Goal: Book appointment/travel/reservation

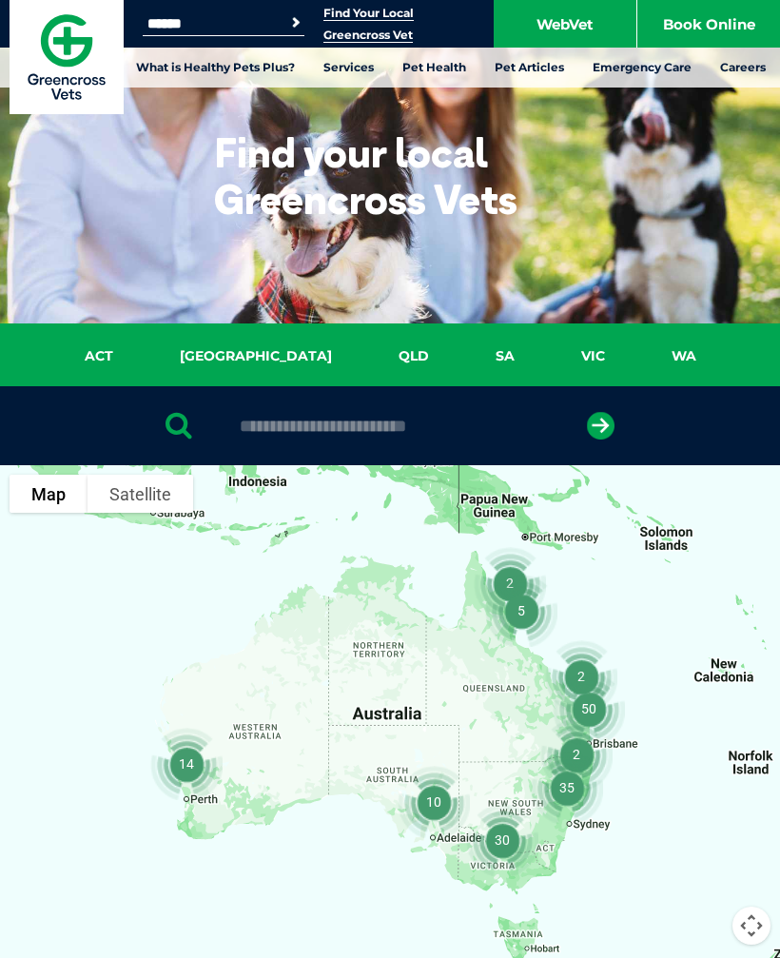
click at [366, 359] on link "QLD" at bounding box center [413, 356] width 97 height 22
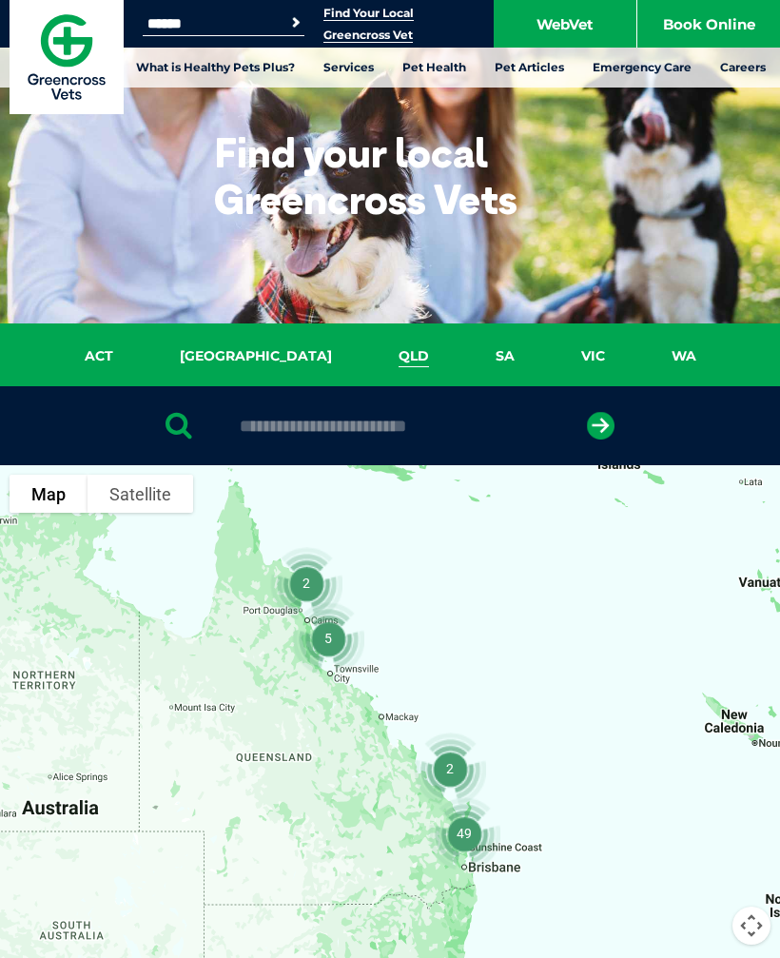
click at [315, 427] on input "text" at bounding box center [389, 426] width 319 height 19
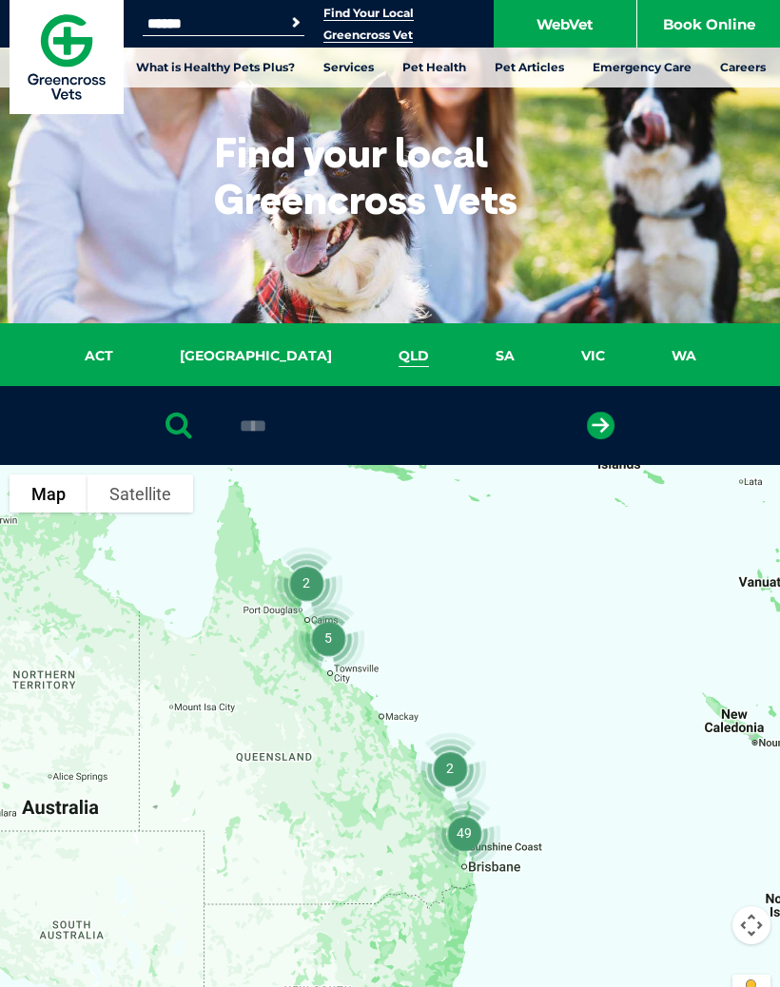
type input "****"
click at [607, 424] on icon "submit" at bounding box center [601, 426] width 28 height 28
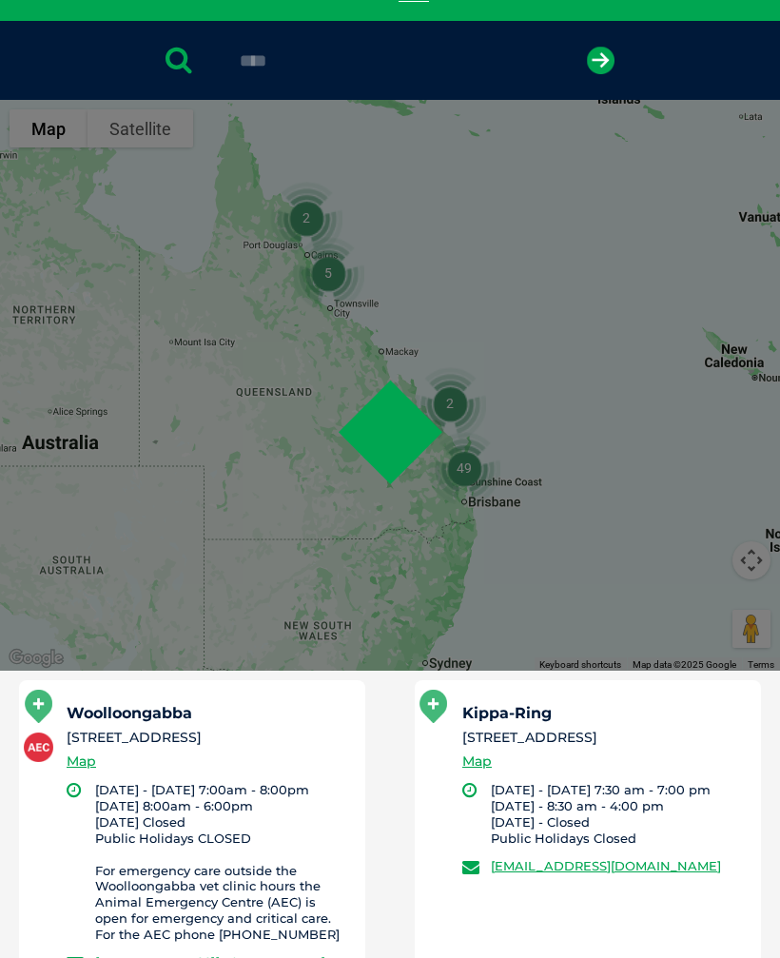
scroll to position [369, 0]
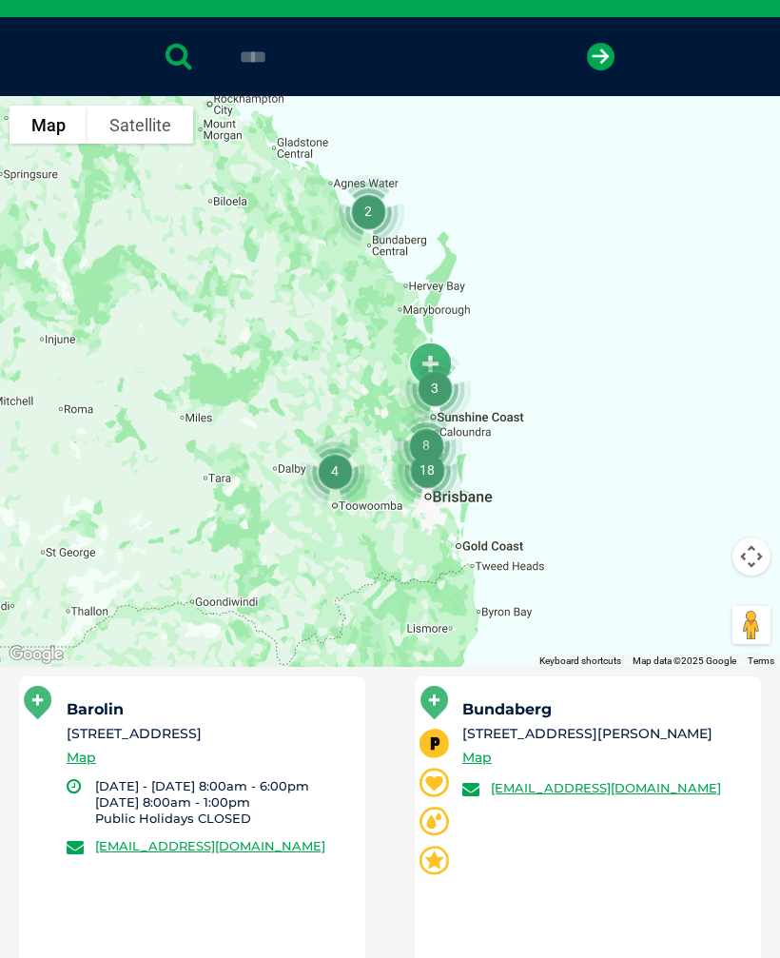
click at [248, 744] on div "Barolin 180 Barolin Street, Bundaberg QLD 4670 Map" at bounding box center [208, 740] width 282 height 76
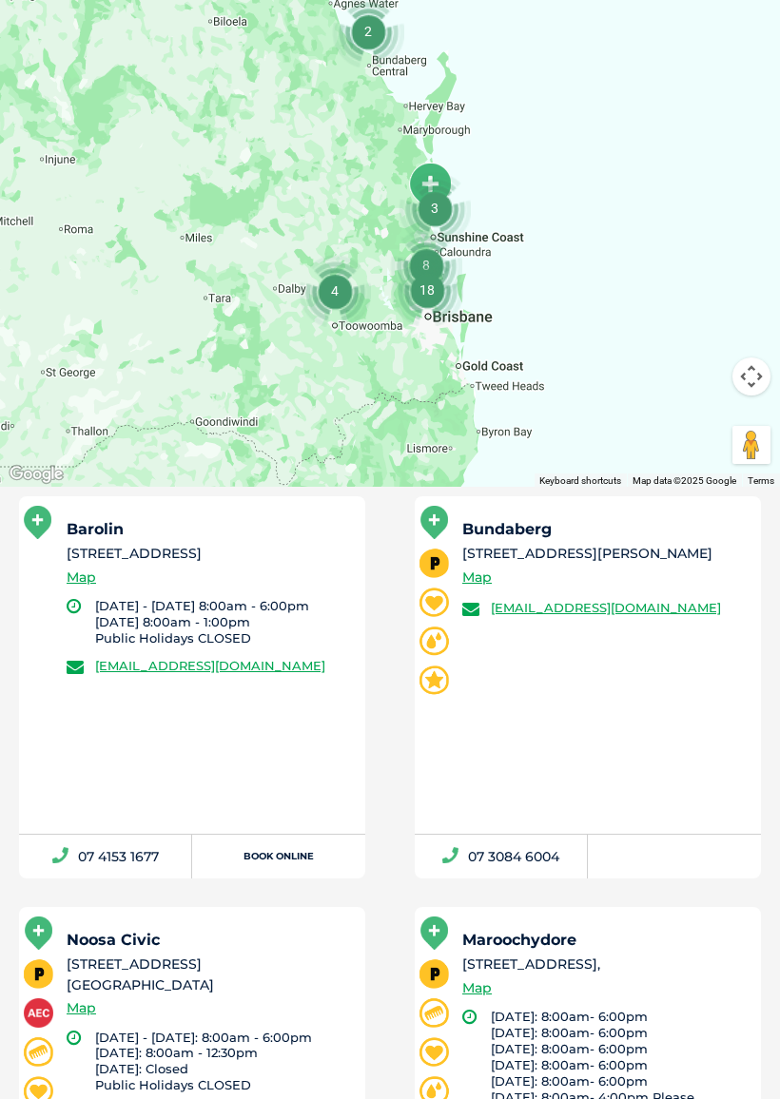
scroll to position [556, 0]
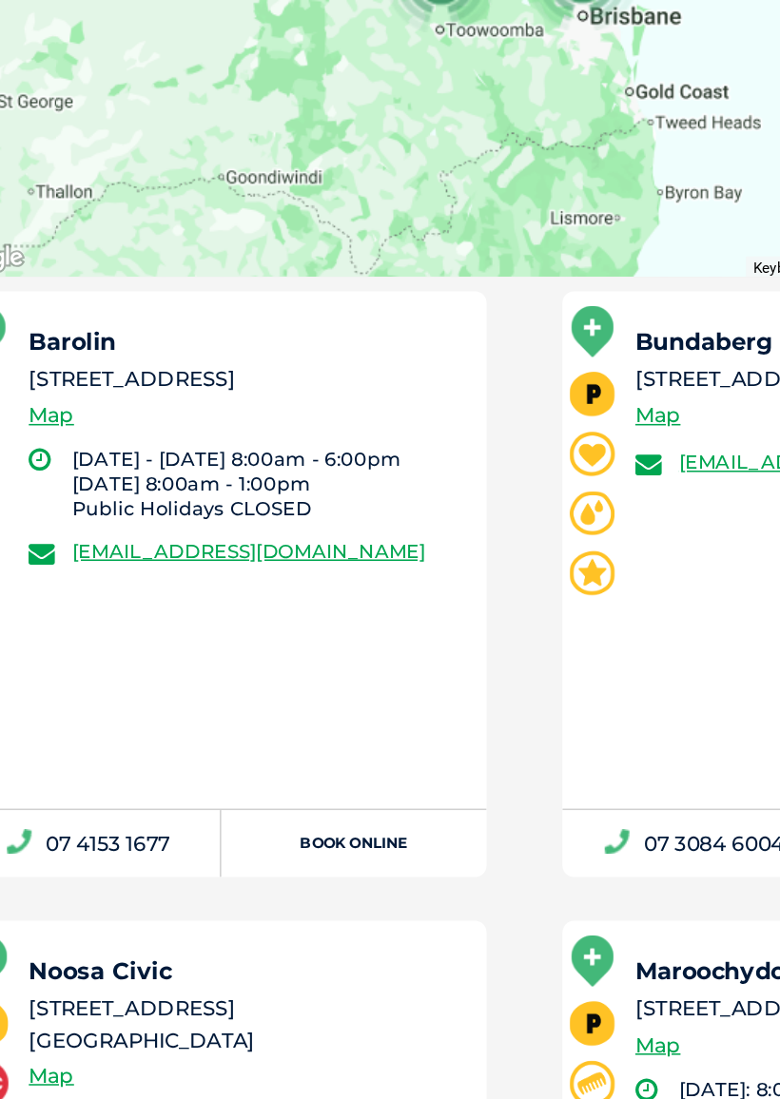
click at [114, 591] on li "Monday - Friday 8:00am - 6:00pm Saturday 8:00am - 1:00pm ﻿Public Holidays ﻿CLOS…" at bounding box center [221, 615] width 253 height 49
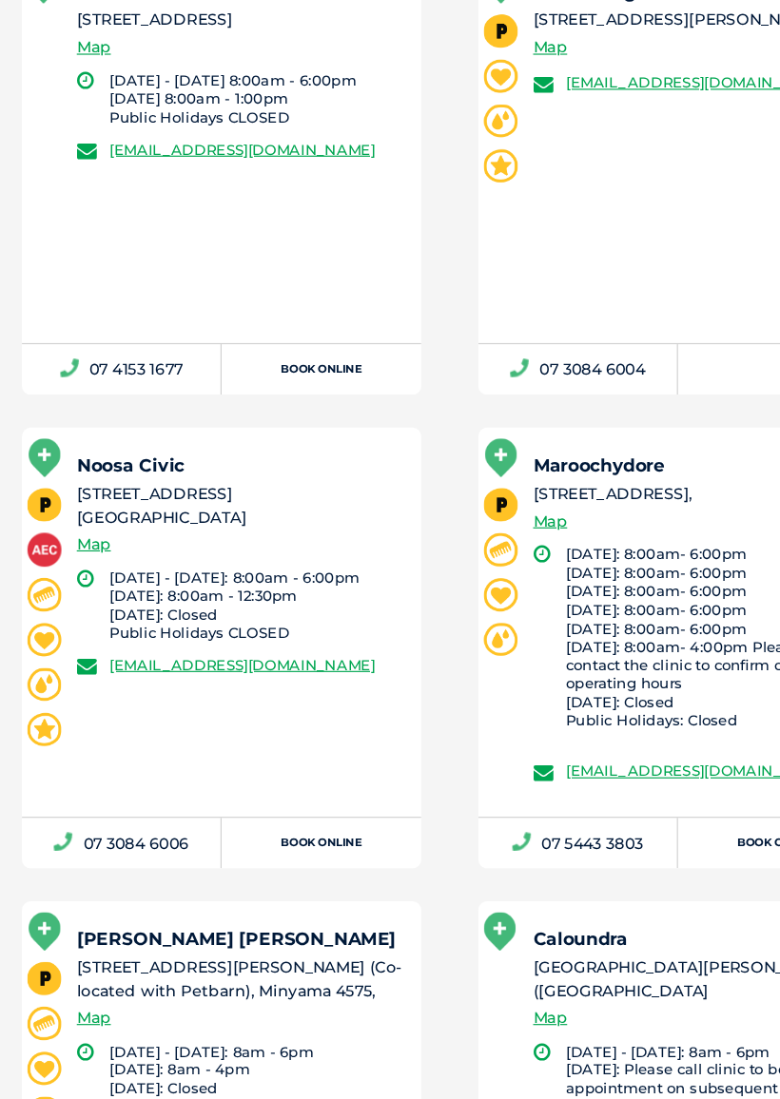
click at [296, 444] on link "Book Online" at bounding box center [278, 466] width 173 height 44
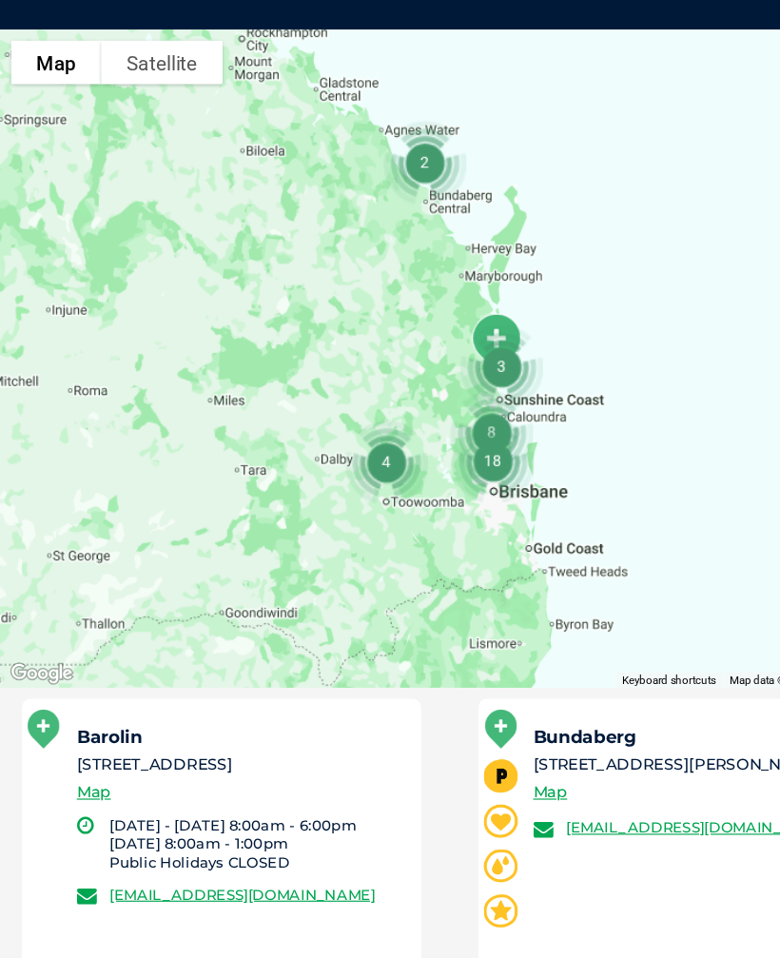
scroll to position [436, 0]
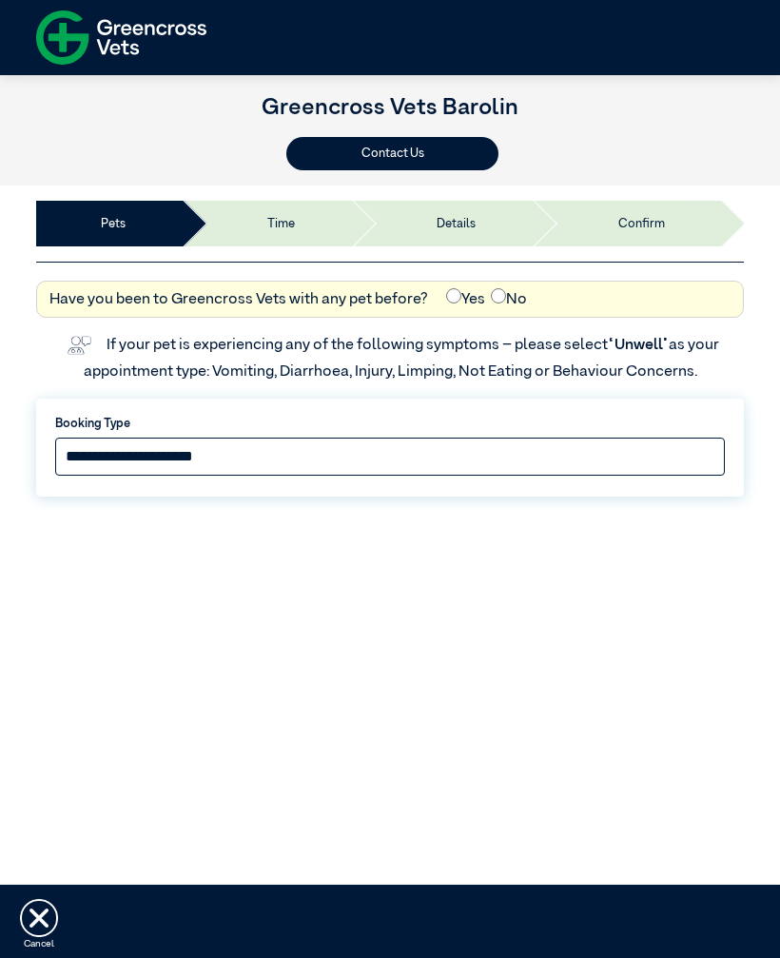
click at [222, 458] on select "**********" at bounding box center [390, 456] width 670 height 38
